Goal: Information Seeking & Learning: Check status

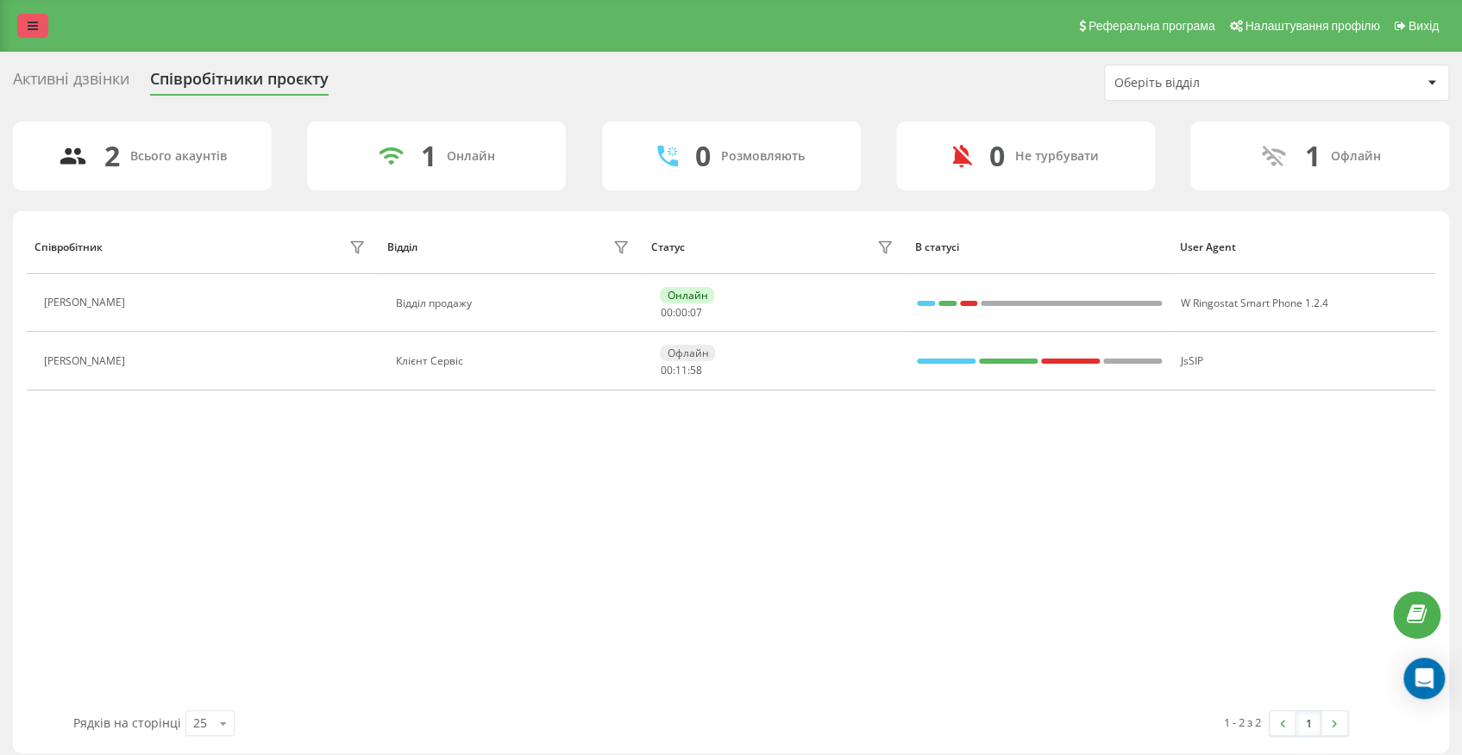
click at [37, 35] on link at bounding box center [32, 26] width 31 height 24
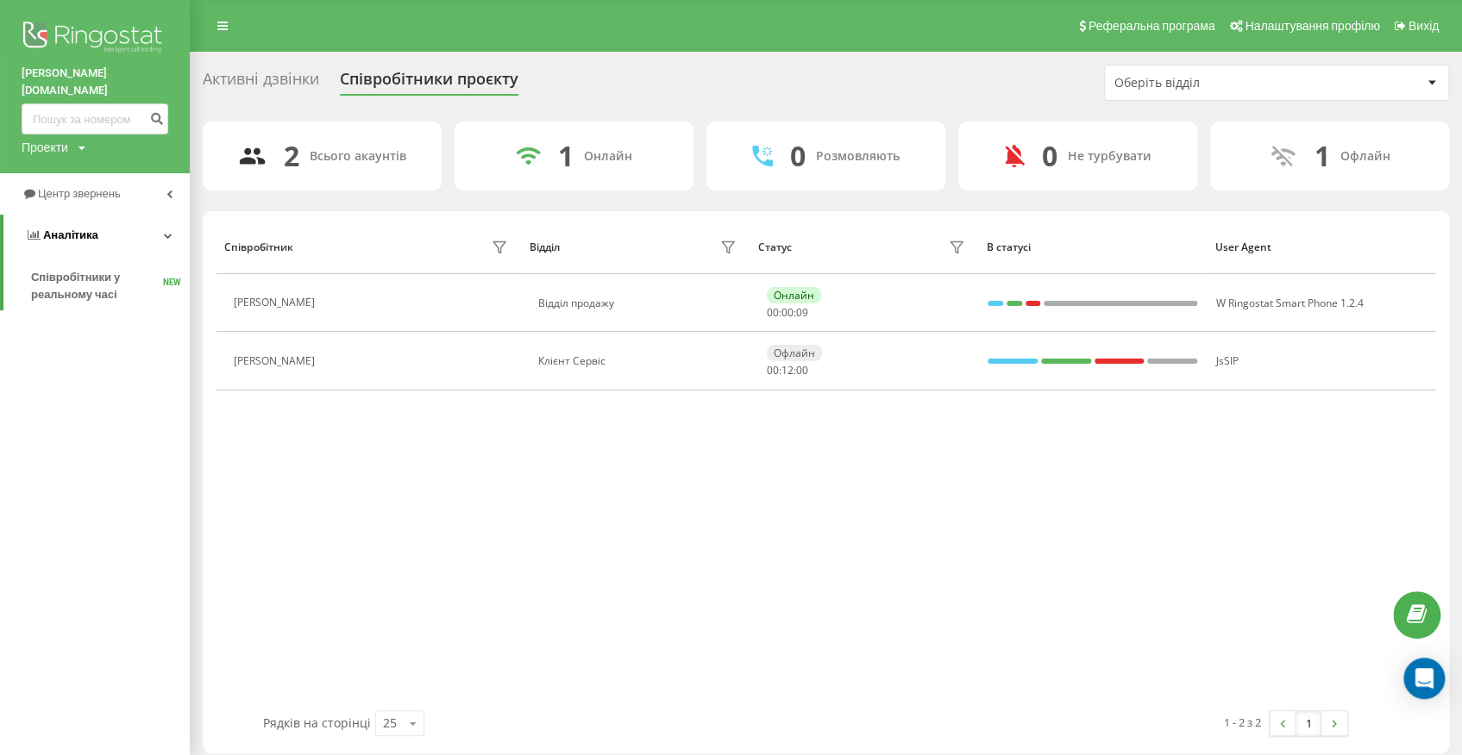
click at [128, 215] on link "Аналiтика" at bounding box center [96, 235] width 186 height 41
click at [128, 215] on link "Аналiтика" at bounding box center [95, 235] width 190 height 41
click at [108, 190] on link "Центр звернень" at bounding box center [95, 193] width 190 height 41
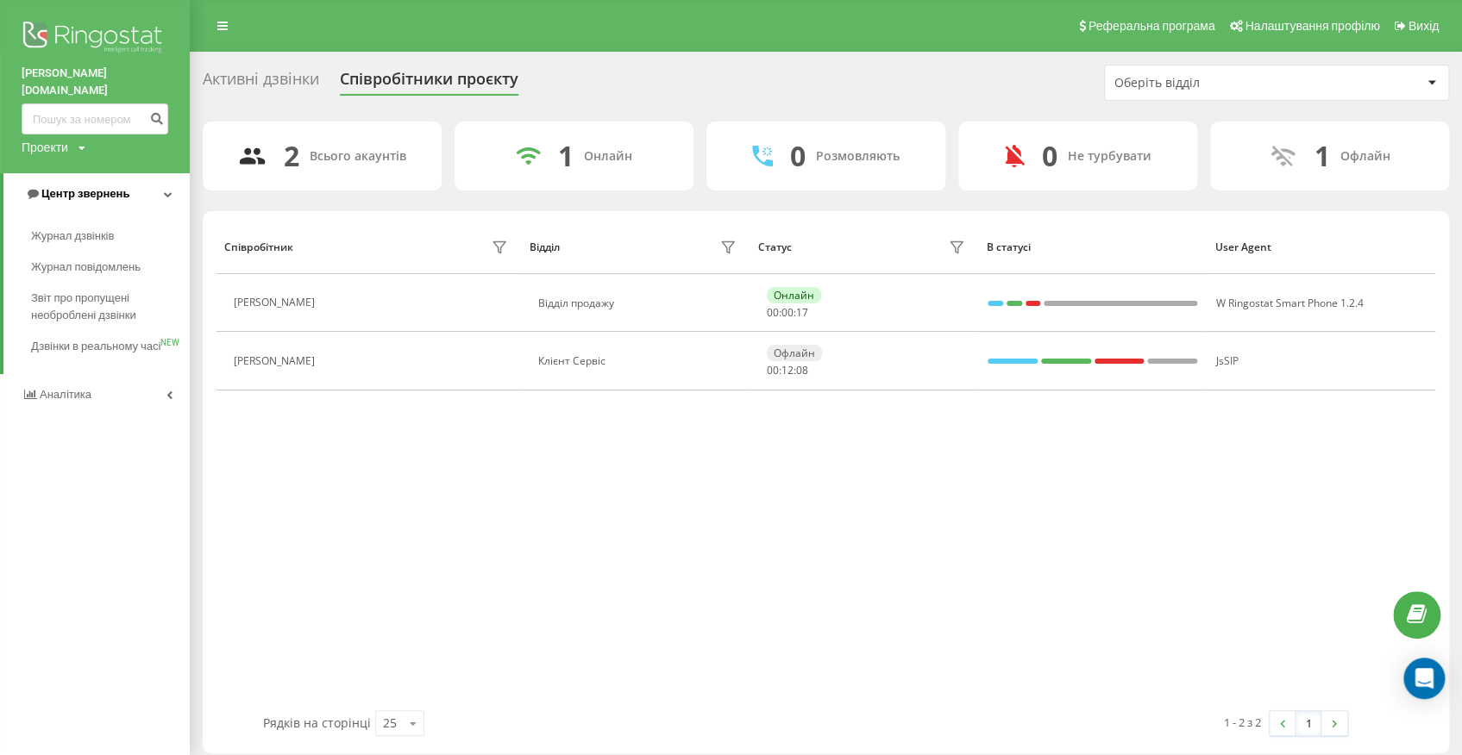
click at [105, 187] on span "Центр звернень" at bounding box center [85, 193] width 88 height 13
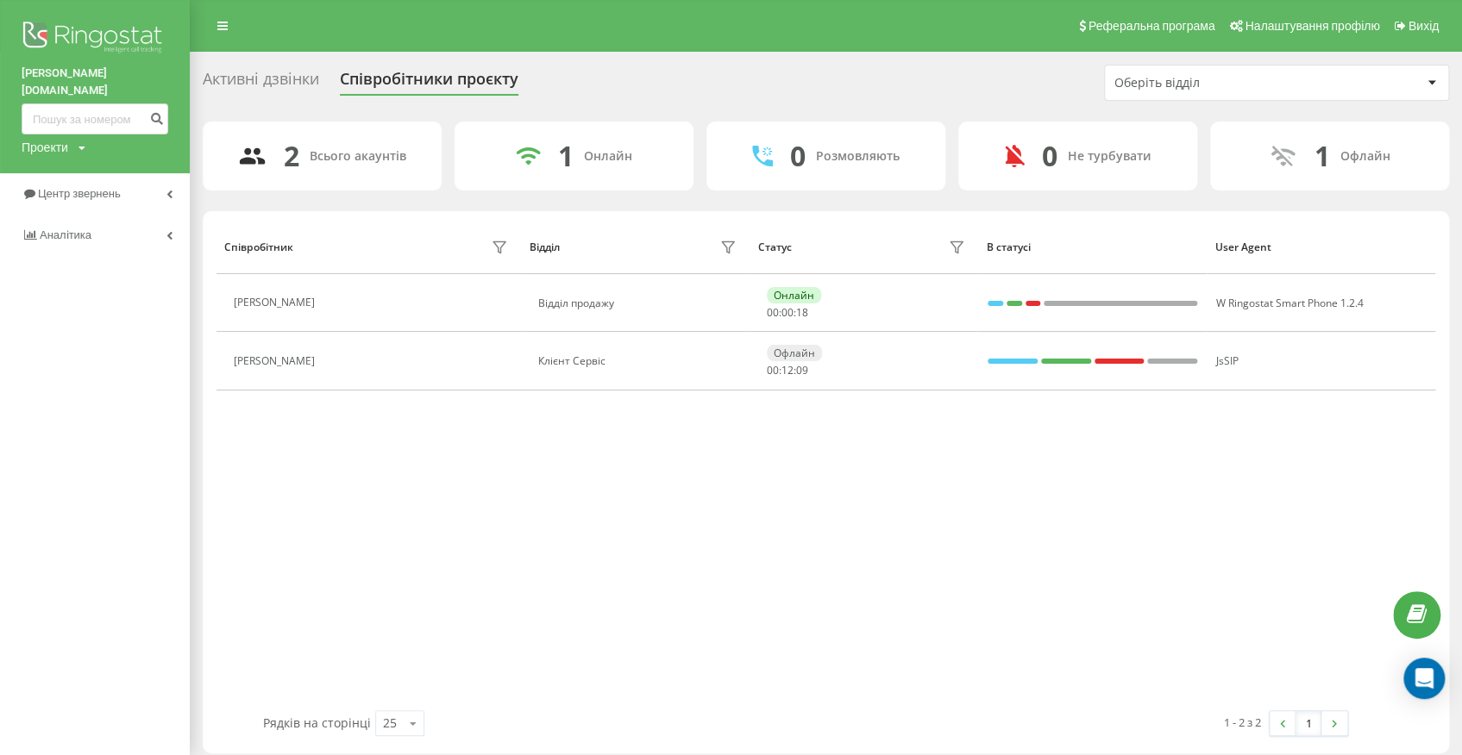
click at [76, 424] on div "[PERSON_NAME][DOMAIN_NAME] Проекти [DOMAIN_NAME] Центр звернень Аналiтика" at bounding box center [95, 377] width 190 height 755
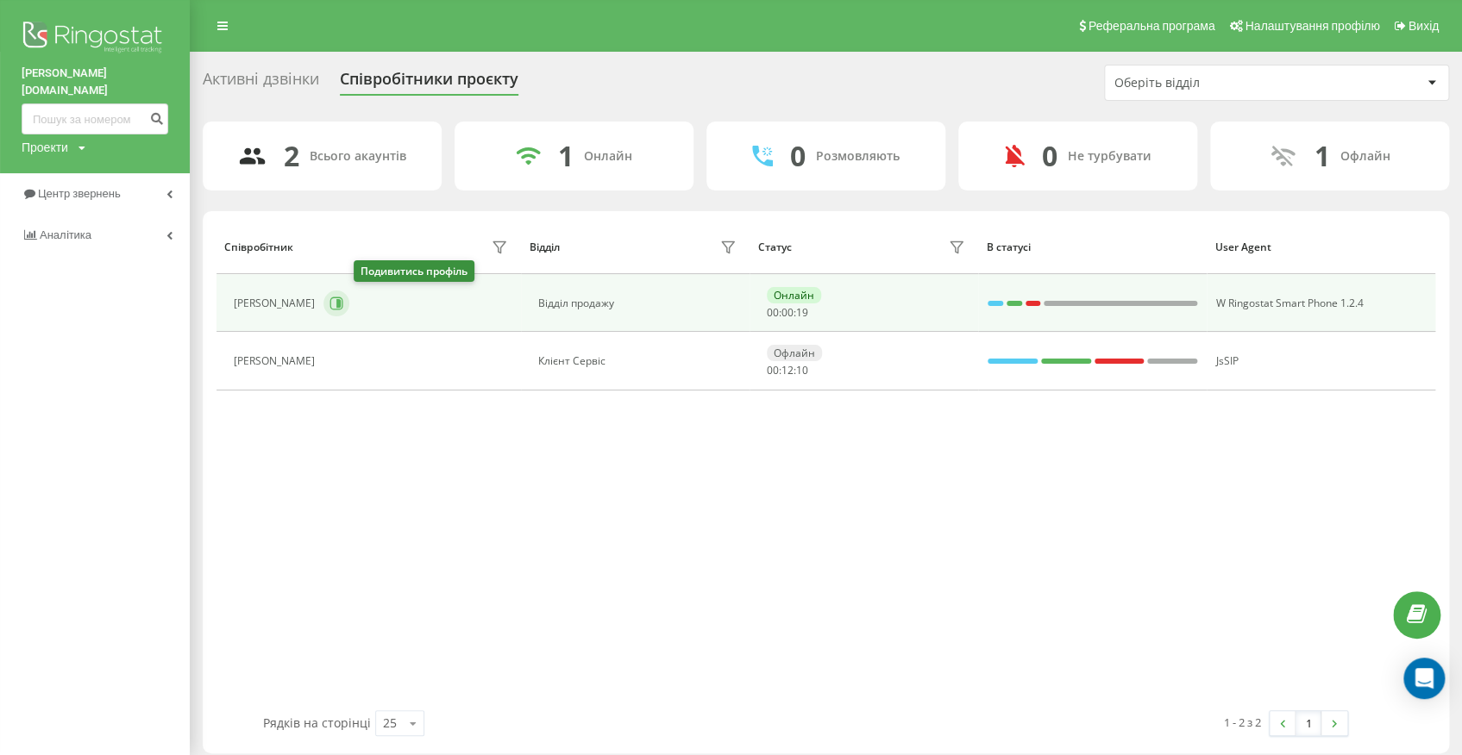
click at [349, 297] on button at bounding box center [336, 304] width 26 height 26
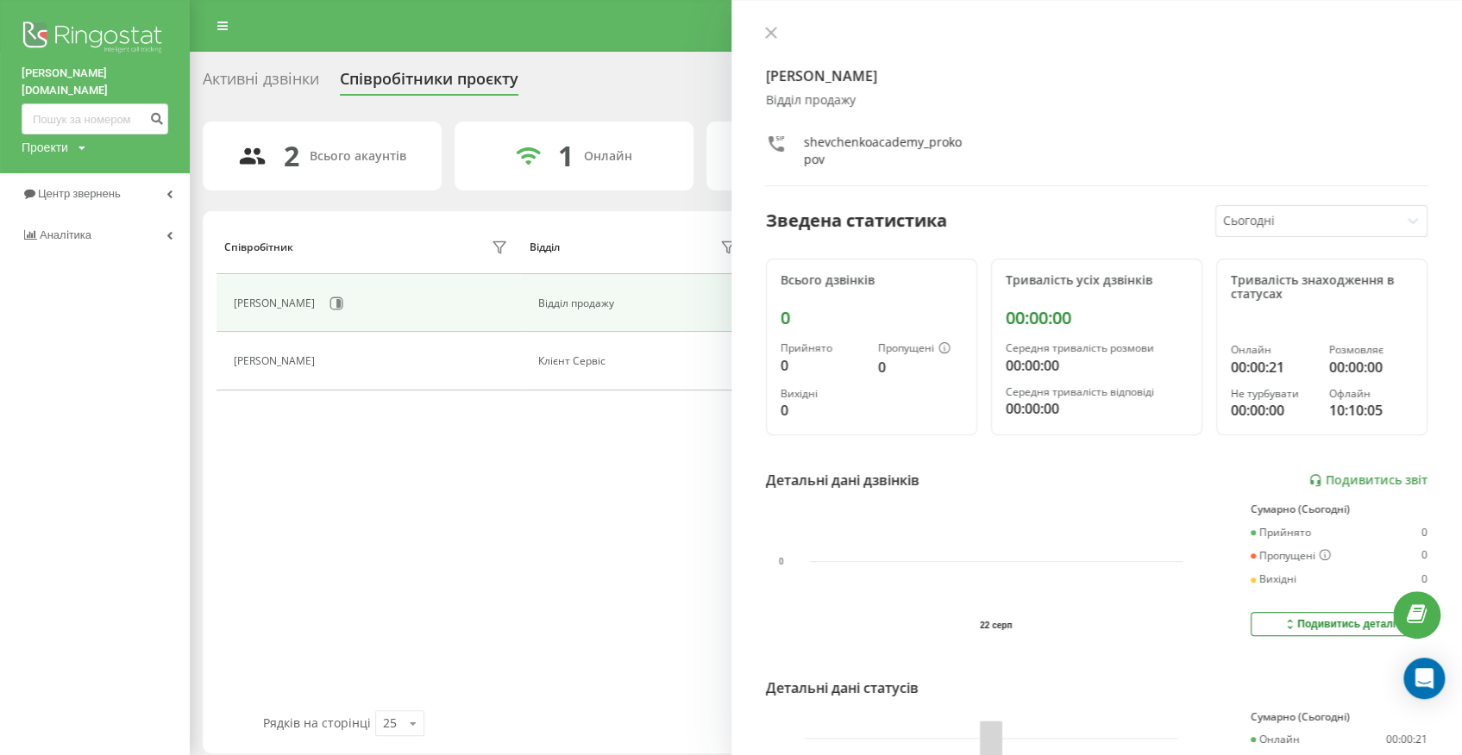
click at [767, 28] on icon at bounding box center [771, 33] width 12 height 12
